Goal: Task Accomplishment & Management: Use online tool/utility

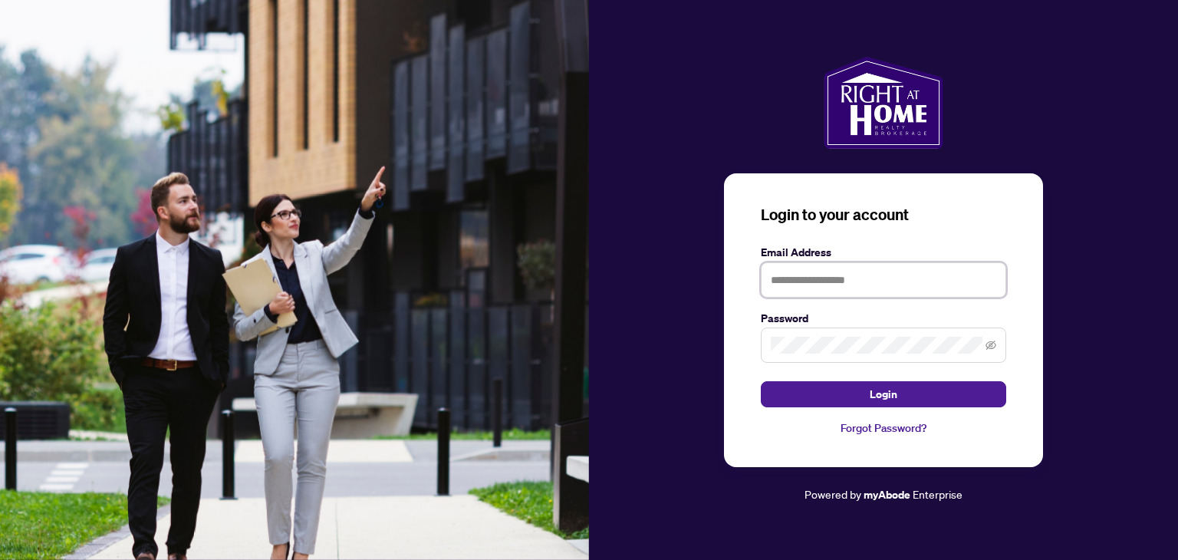
click at [807, 278] on input "text" at bounding box center [883, 279] width 245 height 35
type input "**********"
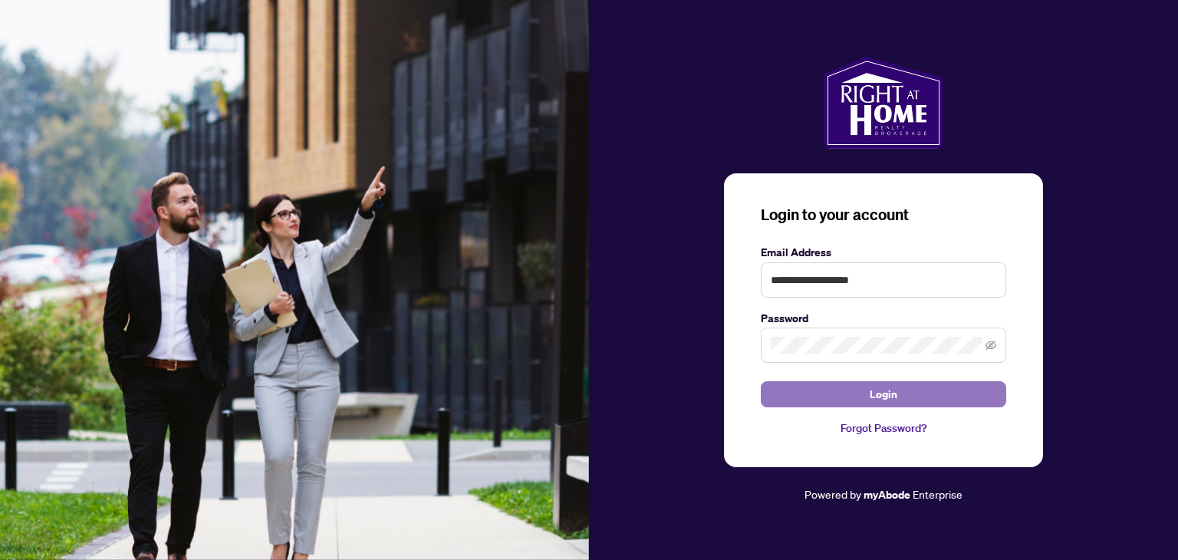
click at [834, 396] on button "Login" at bounding box center [883, 394] width 245 height 26
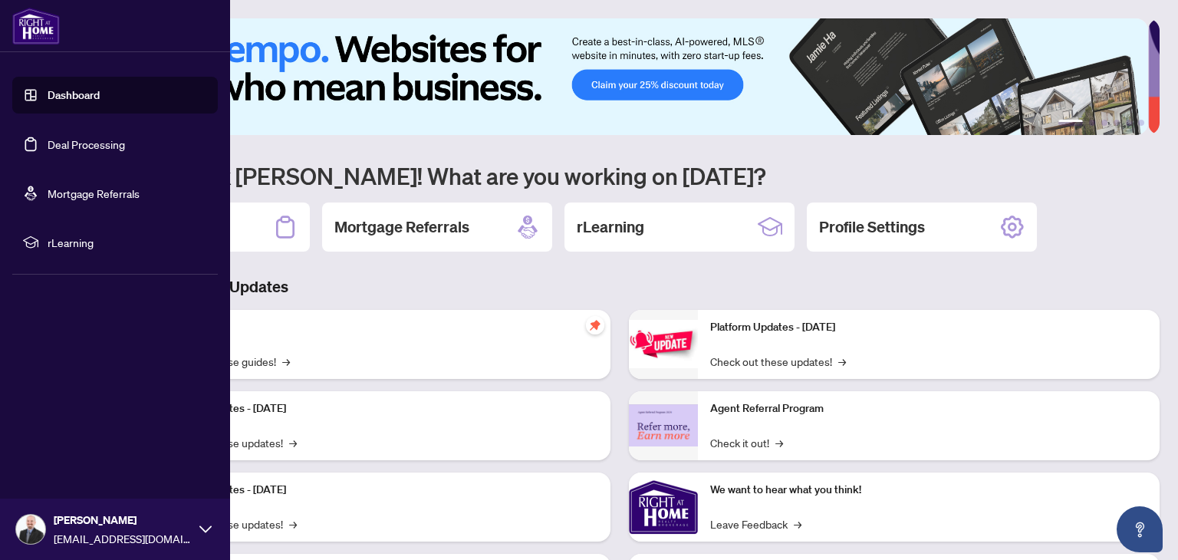
click at [54, 142] on link "Deal Processing" at bounding box center [86, 144] width 77 height 14
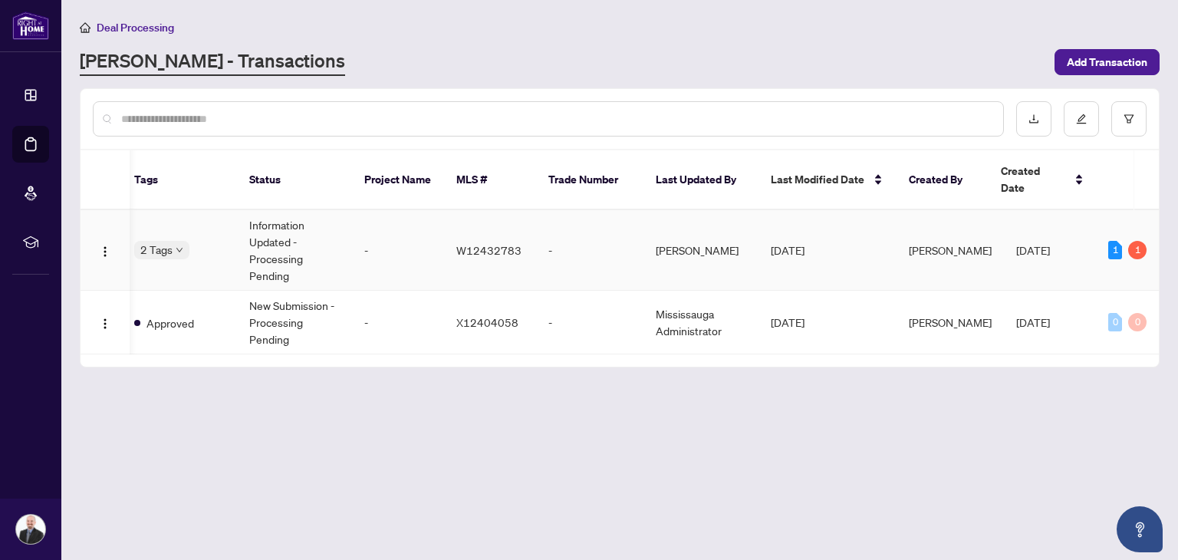
click at [1135, 241] on div "1" at bounding box center [1137, 250] width 18 height 18
click at [1112, 241] on div "1" at bounding box center [1115, 250] width 14 height 18
click at [1136, 241] on div "1" at bounding box center [1137, 250] width 18 height 18
click at [1113, 241] on div "1" at bounding box center [1115, 250] width 14 height 18
click at [1142, 241] on div "1" at bounding box center [1137, 250] width 18 height 18
